Goal: Entertainment & Leisure: Consume media (video, audio)

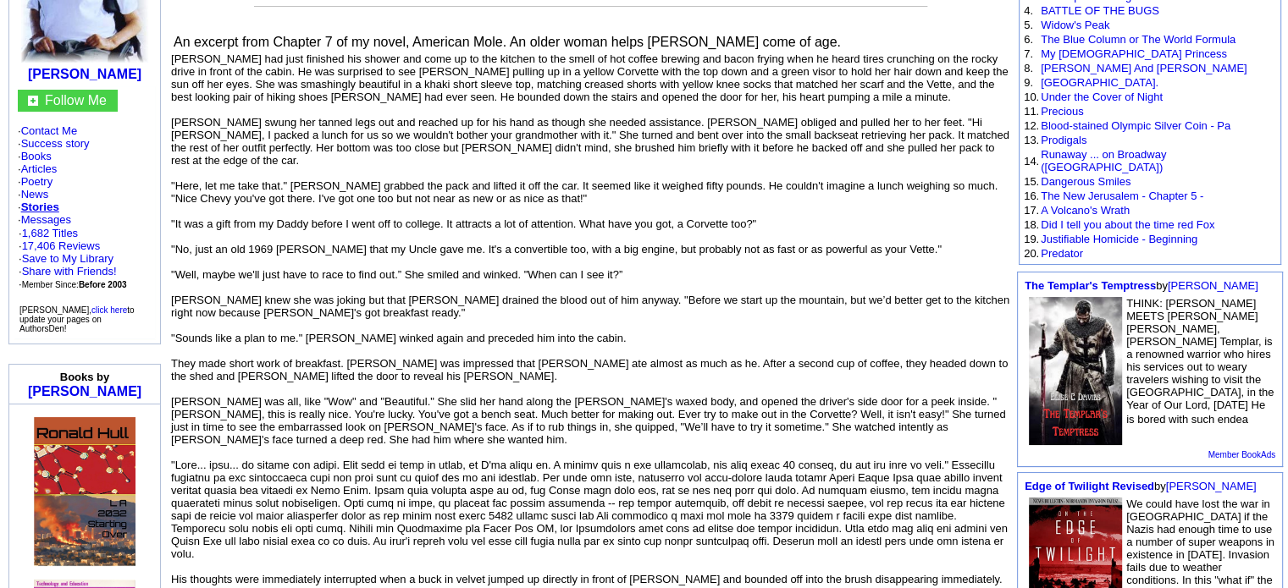
scroll to position [274, 0]
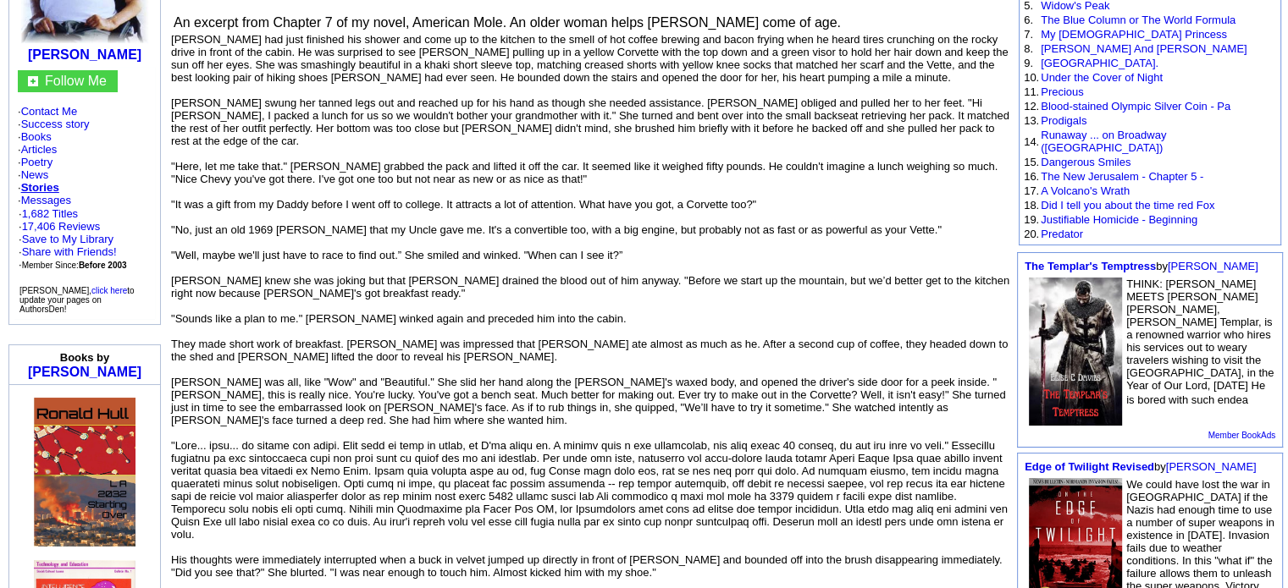
scroll to position [295, 0]
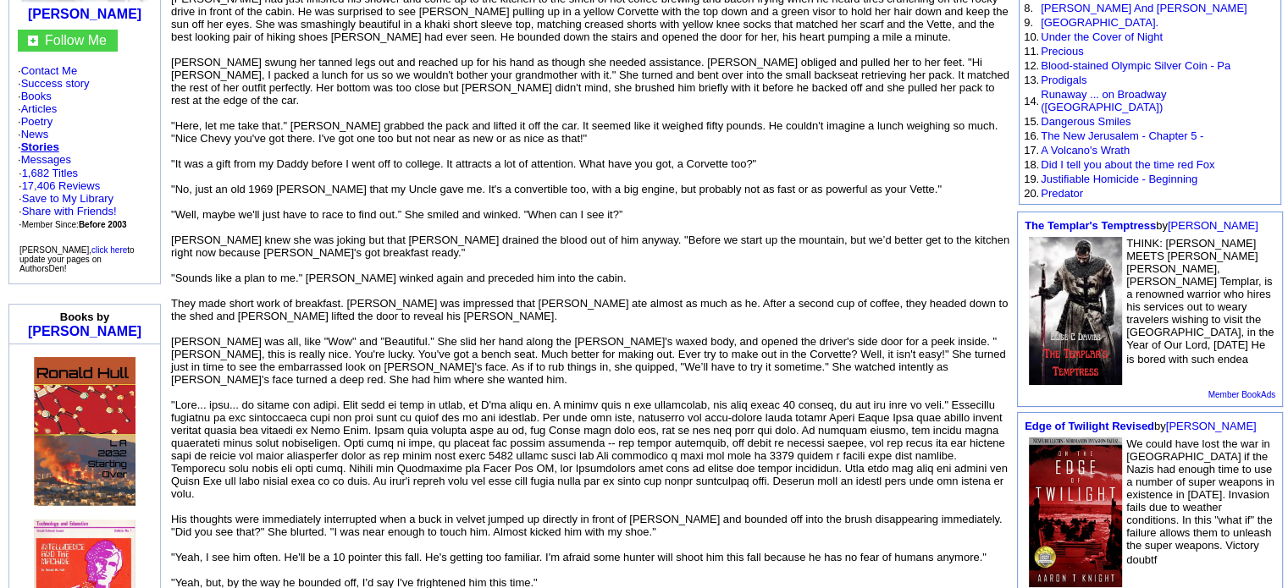
scroll to position [337, 0]
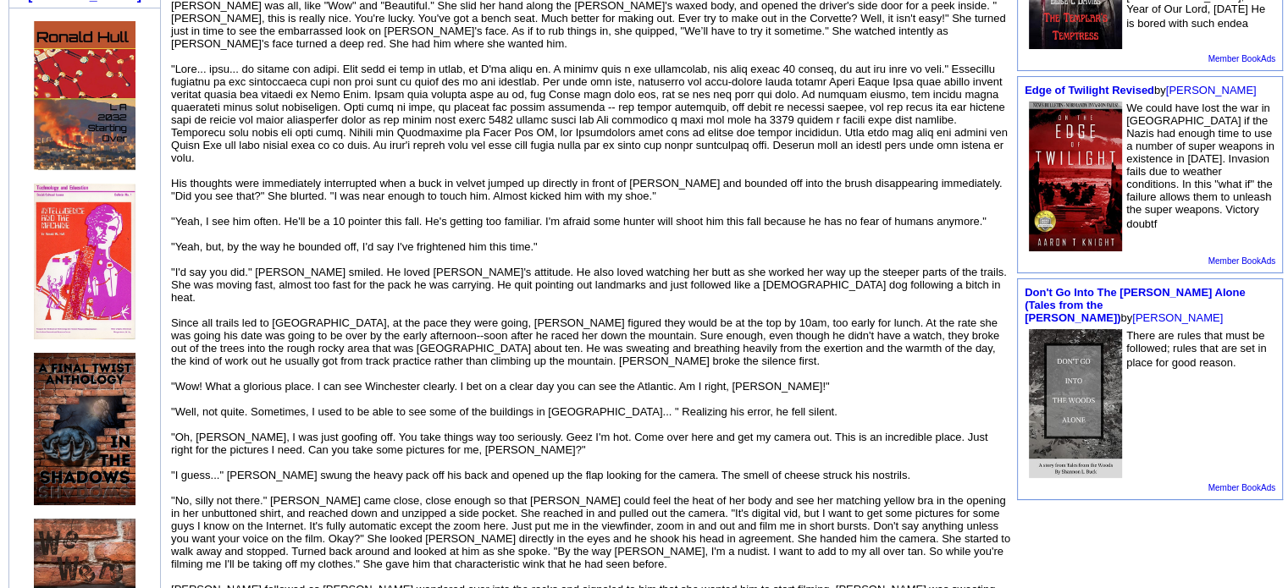
scroll to position [670, 0]
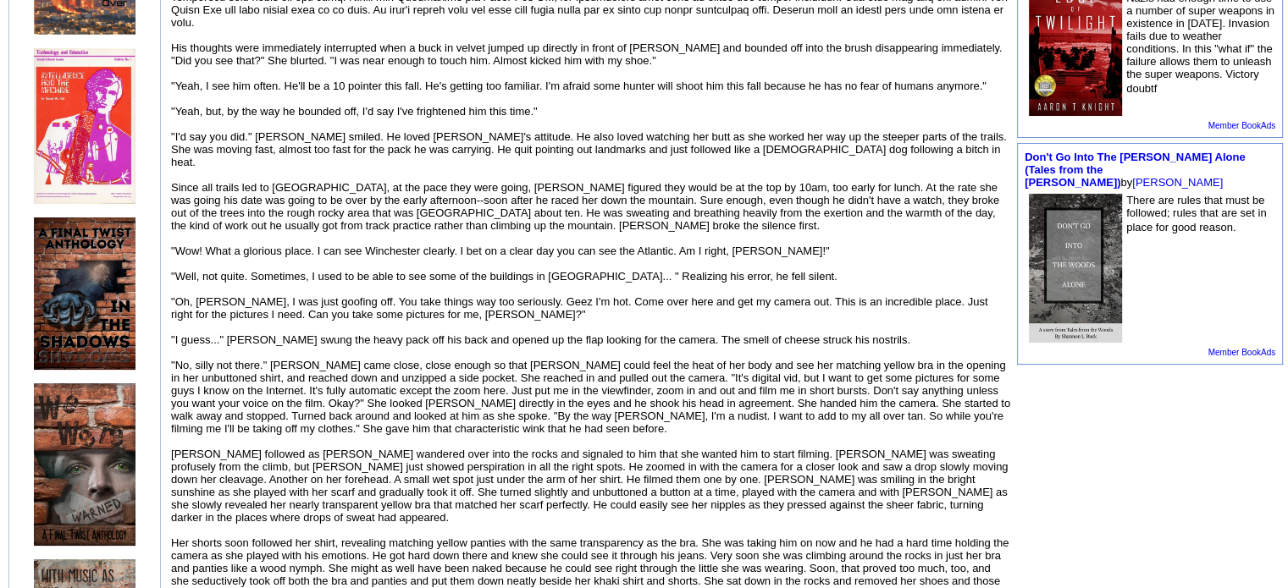
scroll to position [809, 0]
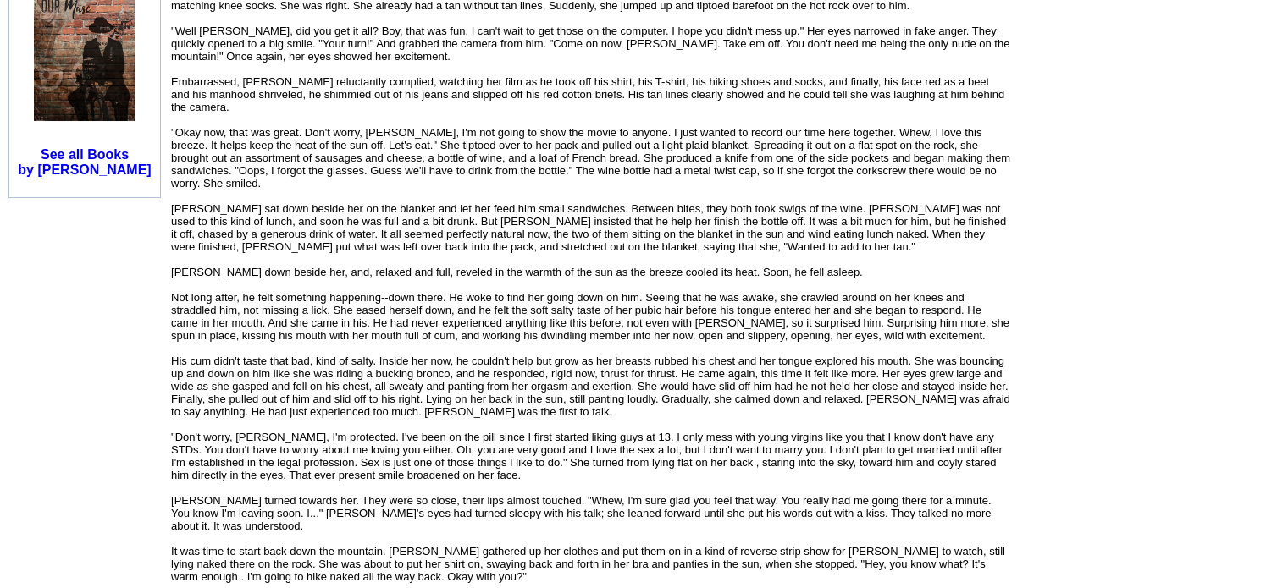
scroll to position [1401, 0]
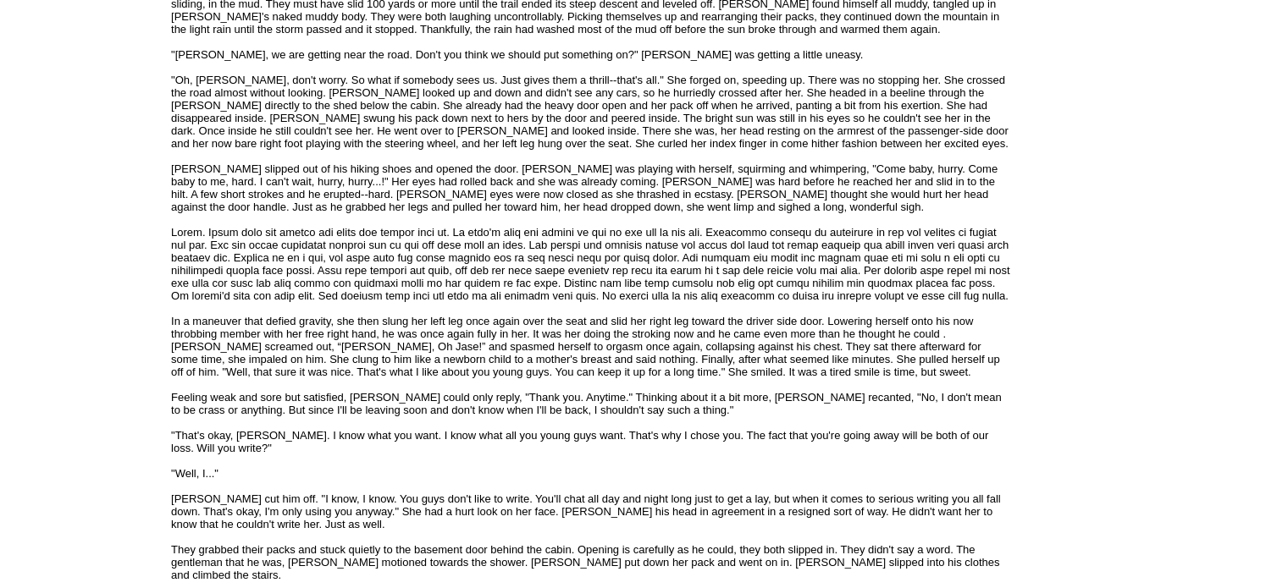
scroll to position [2428, 0]
